Goal: Task Accomplishment & Management: Manage account settings

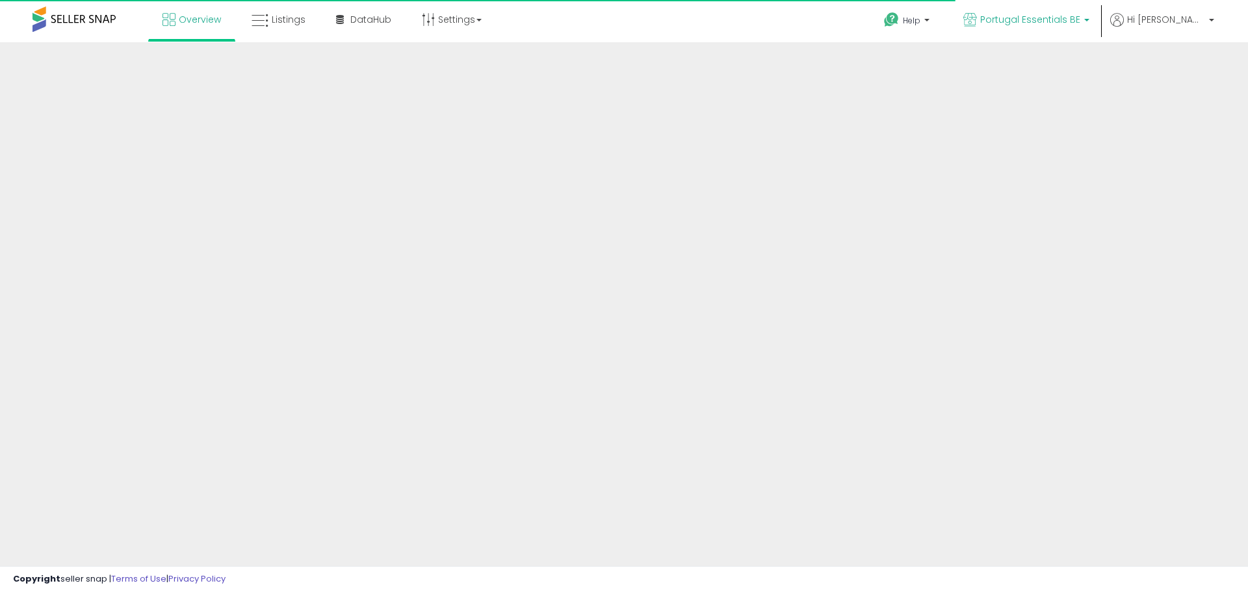
click at [1074, 22] on span "Portugal Essentials BE" at bounding box center [1030, 19] width 100 height 13
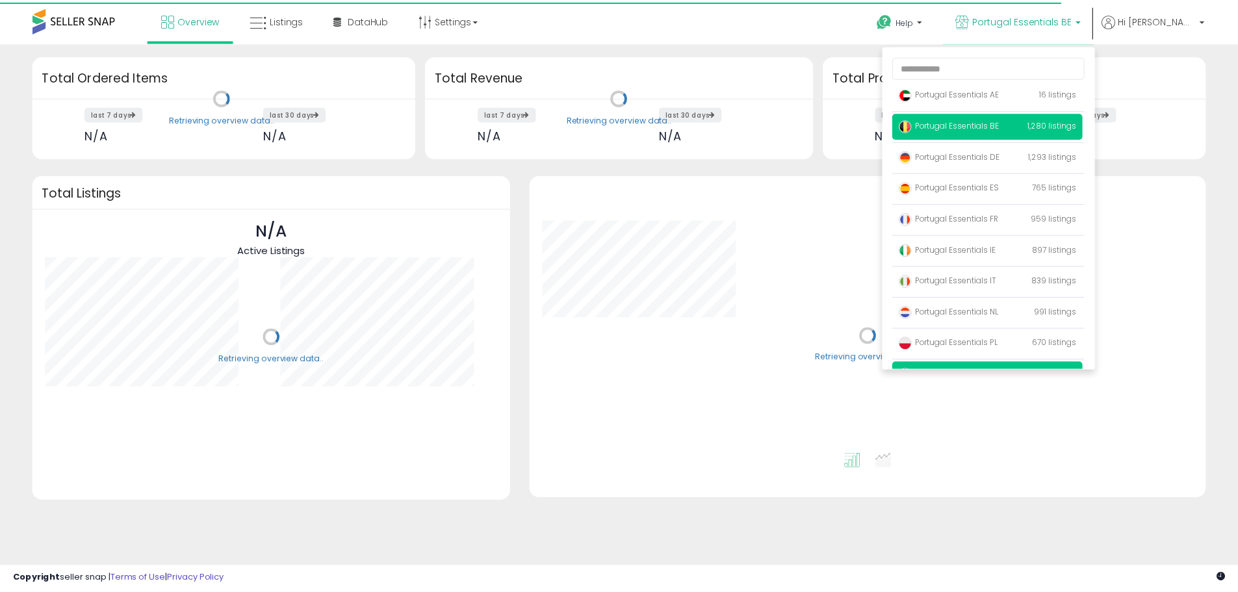
scroll to position [53, 0]
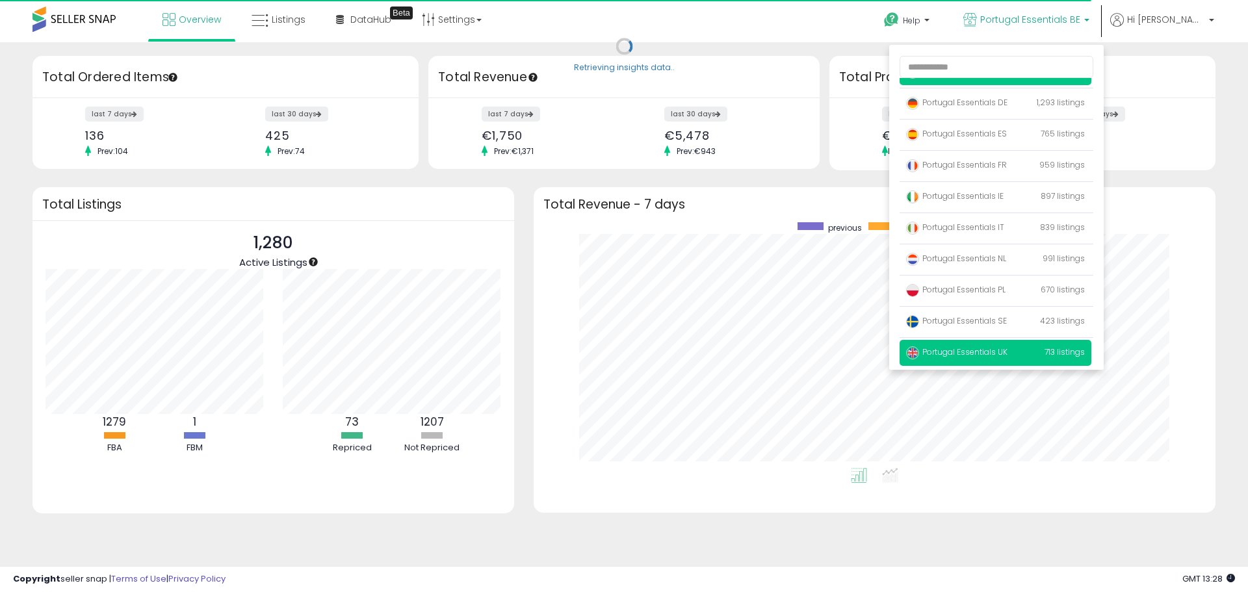
click at [1007, 351] on span "Portugal Essentials UK" at bounding box center [956, 351] width 101 height 11
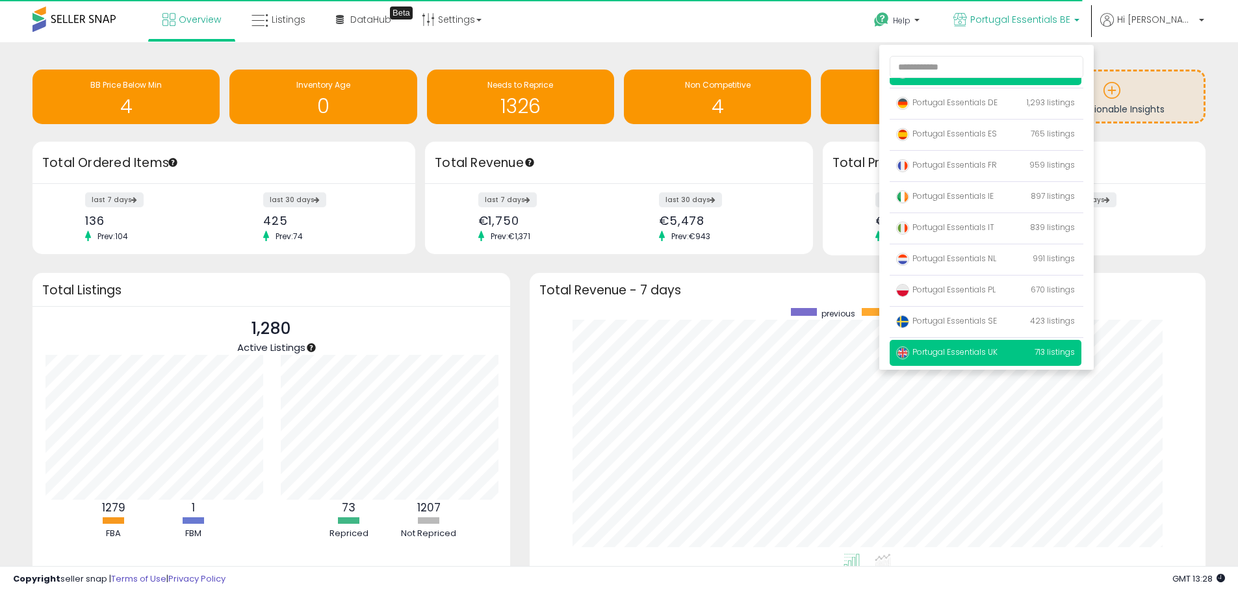
scroll to position [246, 650]
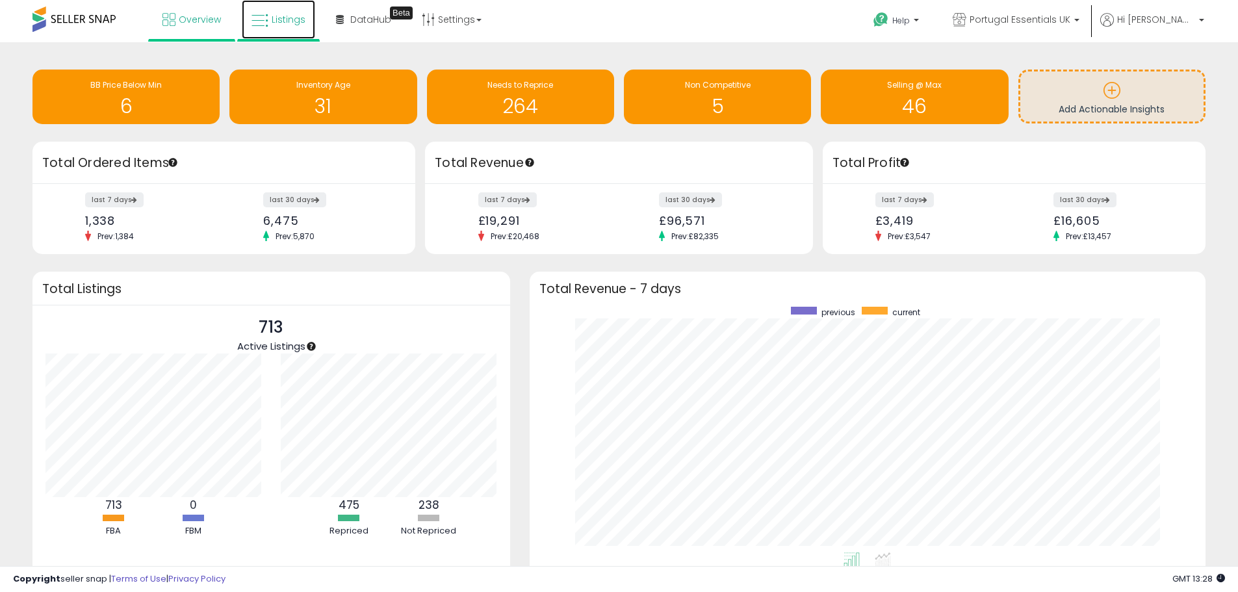
click at [274, 16] on span "Listings" at bounding box center [289, 19] width 34 height 13
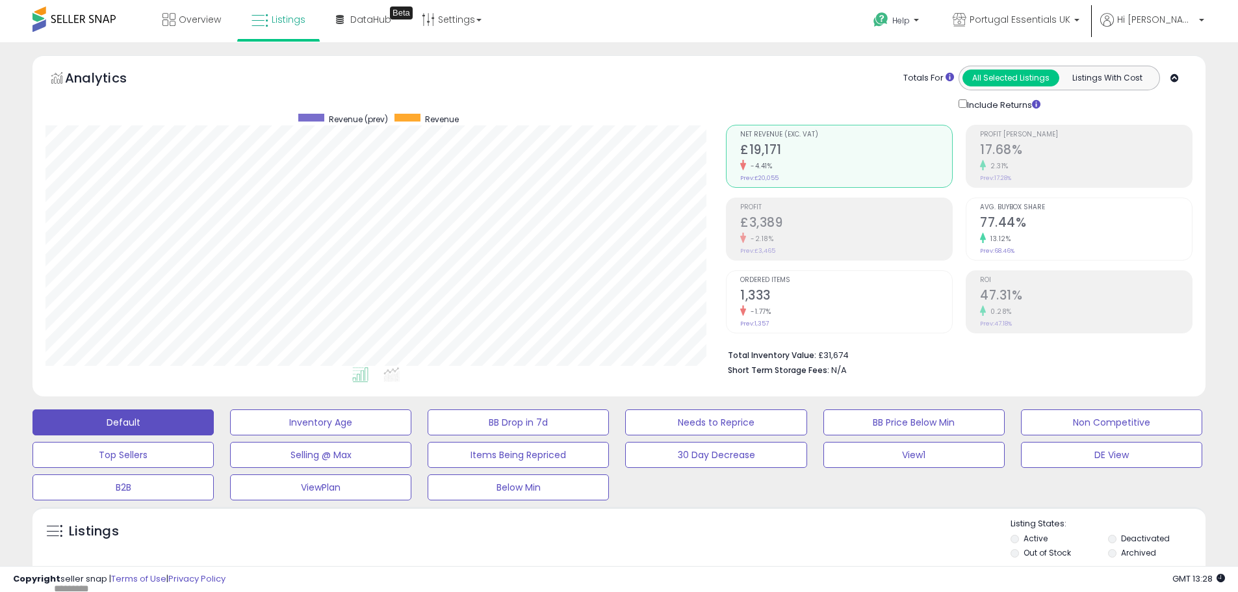
scroll to position [260, 0]
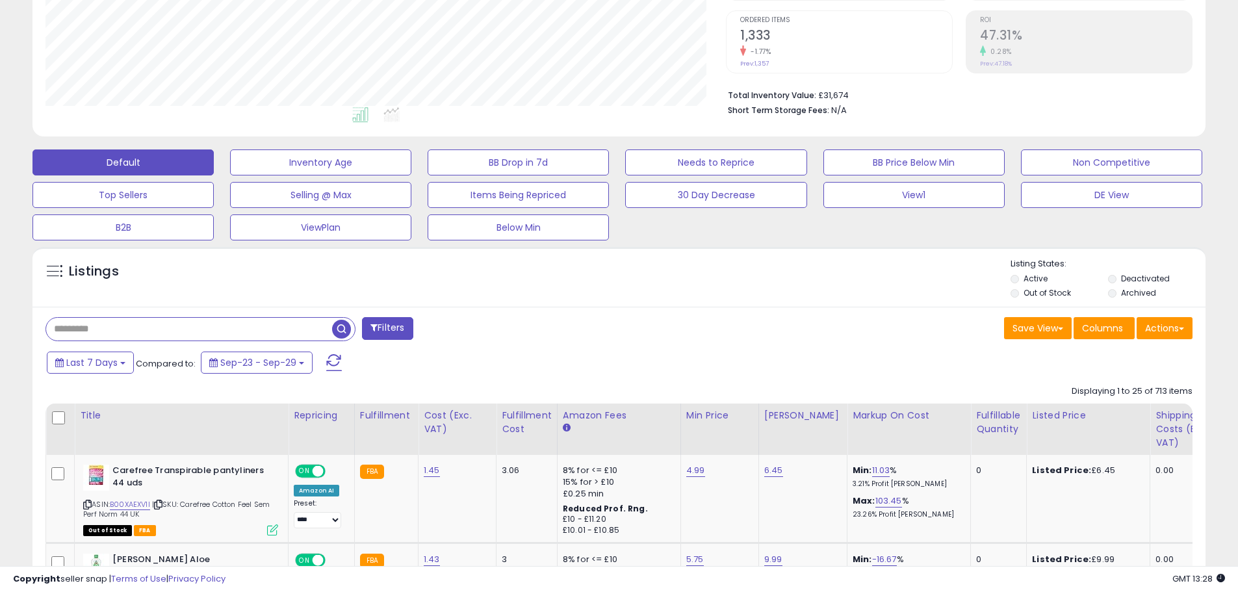
drag, startPoint x: 128, startPoint y: 327, endPoint x: -58, endPoint y: 321, distance: 185.9
click at [0, 321] on html "Unable to login Retrieving listings data.. has not yet accepted the Terms of Us…" at bounding box center [619, 36] width 1238 height 592
paste input "**********"
type input "**********"
click at [340, 328] on span "button" at bounding box center [341, 329] width 19 height 19
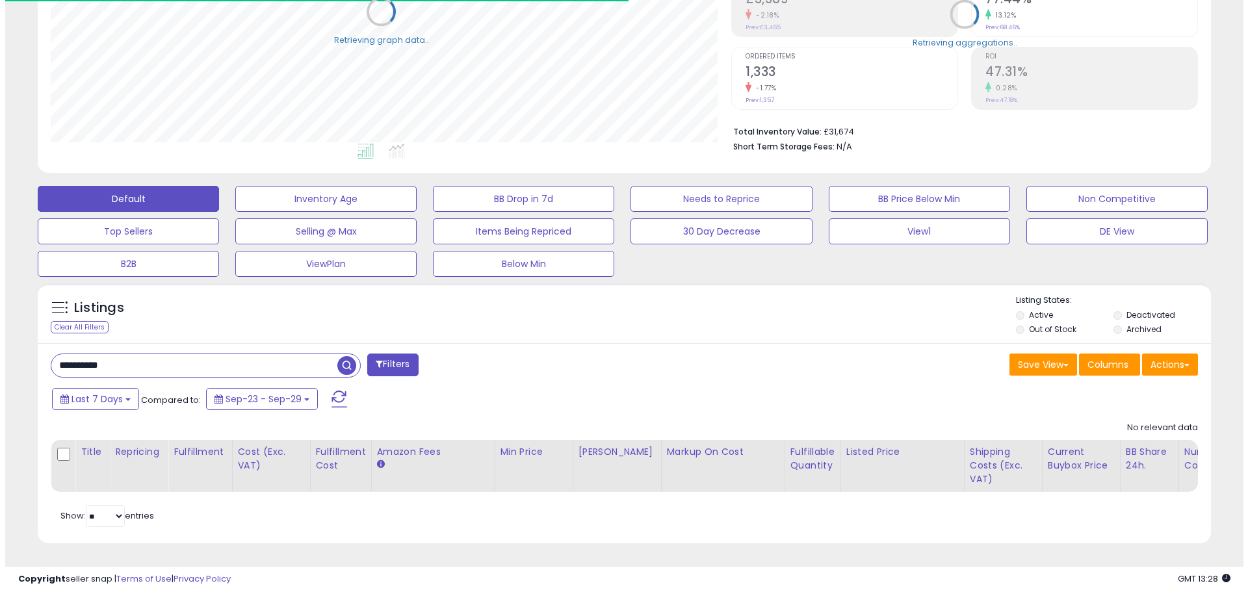
scroll to position [649541, 649127]
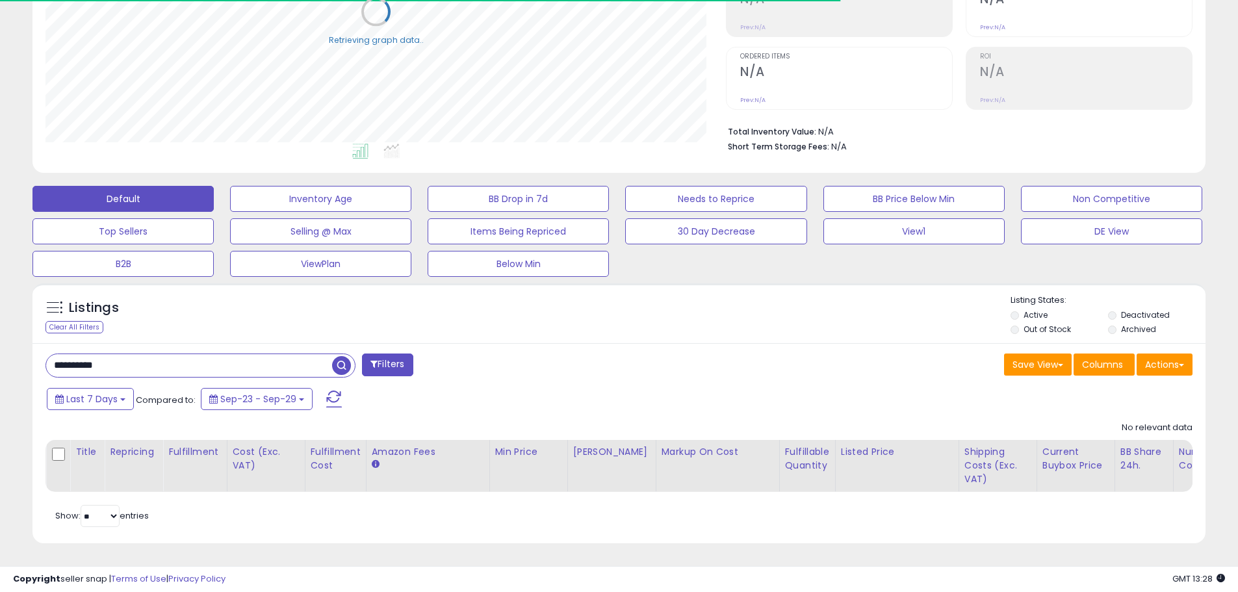
click at [1165, 309] on label "Deactivated" at bounding box center [1145, 314] width 49 height 11
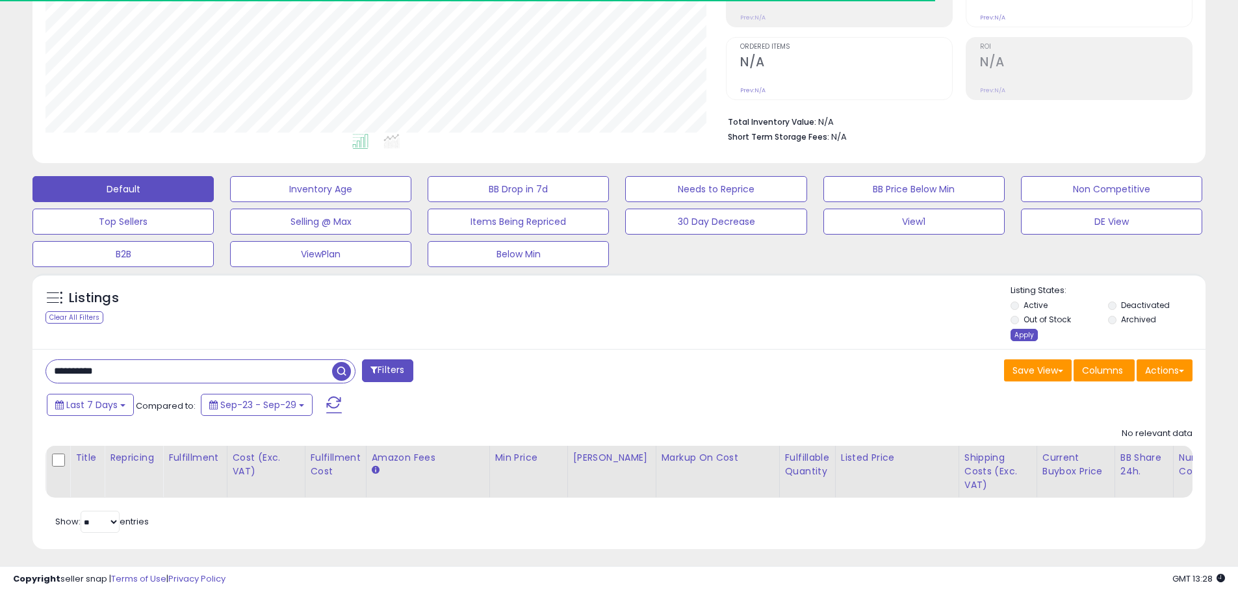
click at [1029, 330] on div "Apply" at bounding box center [1023, 335] width 27 height 12
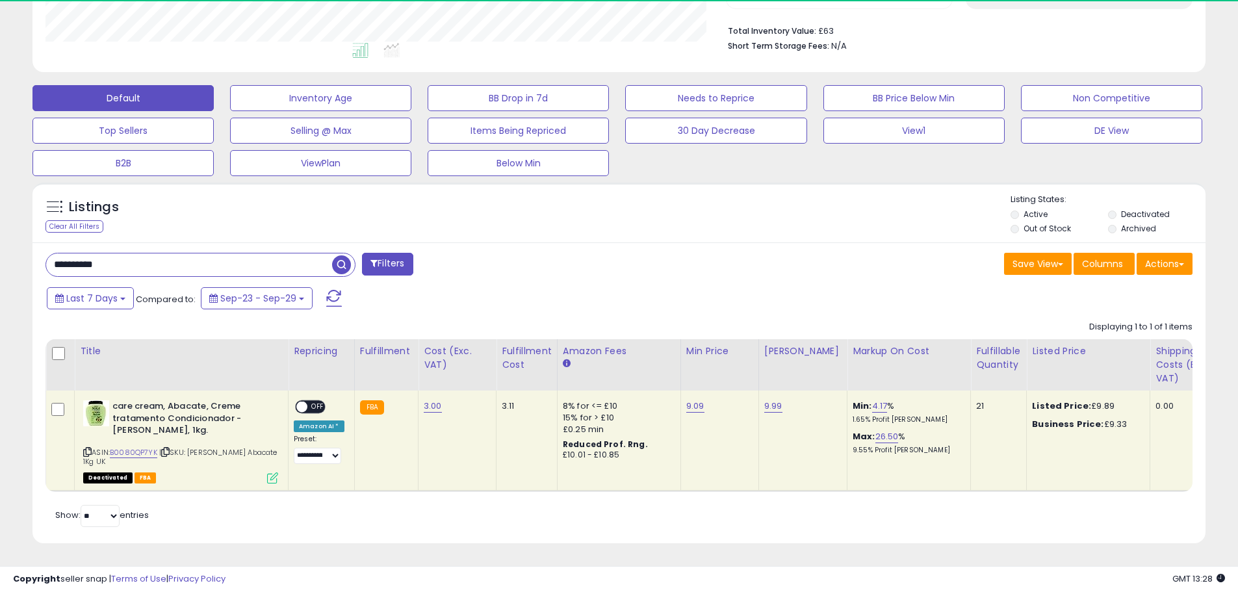
scroll to position [266, 680]
